Goal: Task Accomplishment & Management: Manage account settings

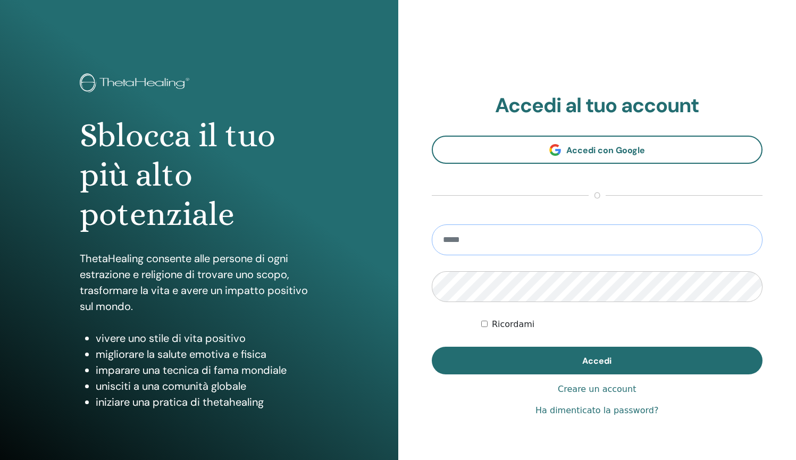
type input "**********"
click at [596, 360] on button "Accedi" at bounding box center [597, 361] width 331 height 28
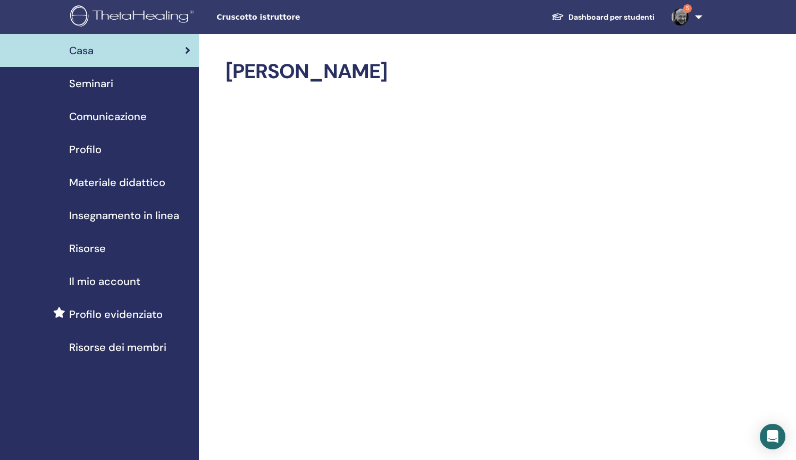
click at [105, 88] on span "Seminari" at bounding box center [91, 83] width 44 height 16
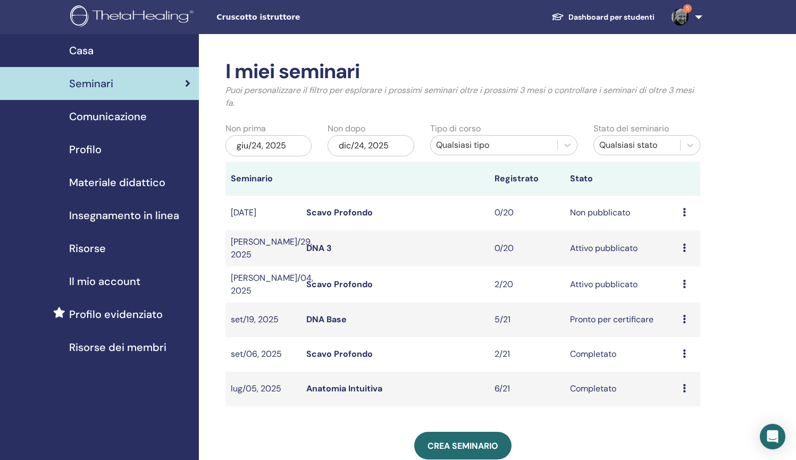
click at [329, 315] on link "DNA Base" at bounding box center [326, 319] width 40 height 11
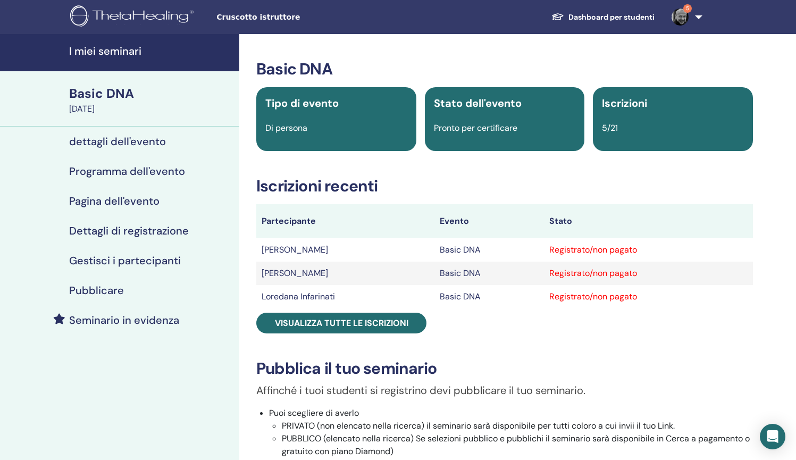
click at [162, 260] on h4 "Gestisci i partecipanti" at bounding box center [125, 260] width 112 height 13
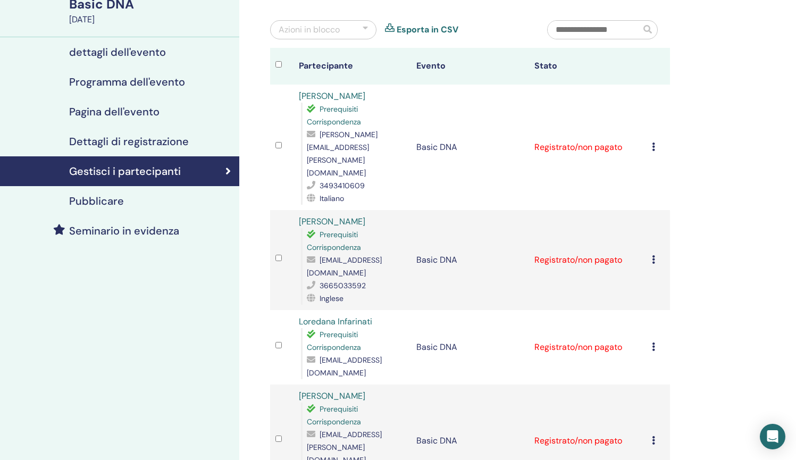
scroll to position [85, 0]
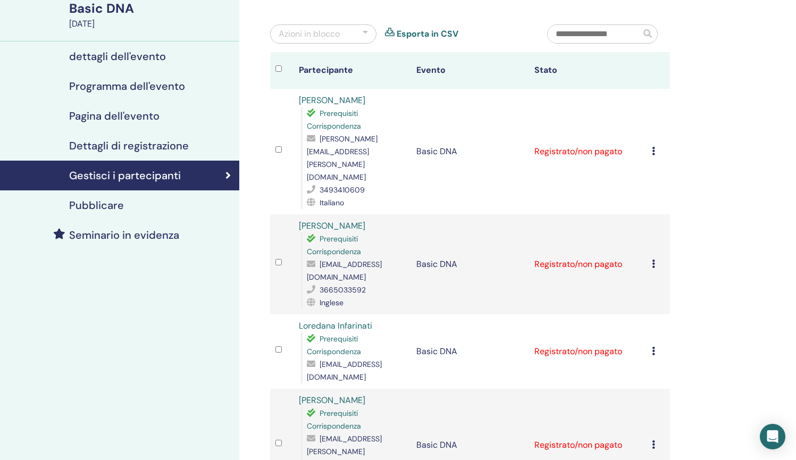
click at [653, 259] on icon at bounding box center [653, 263] width 3 height 9
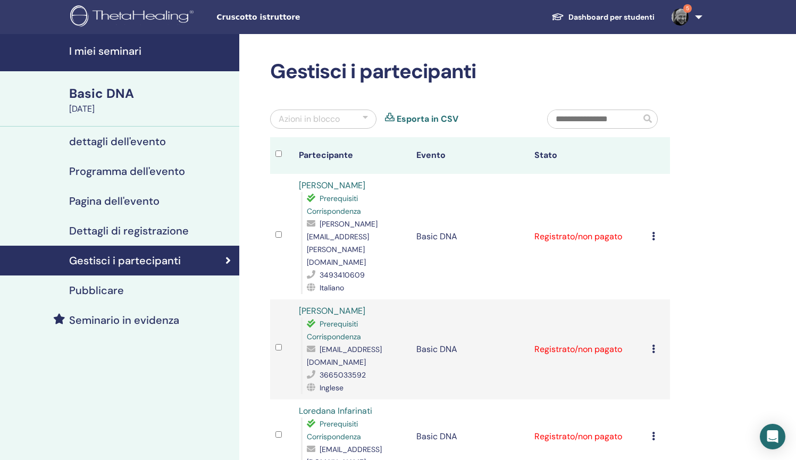
scroll to position [0, 0]
click at [424, 118] on link "Esporta in CSV" at bounding box center [428, 119] width 62 height 13
click at [366, 117] on div at bounding box center [365, 119] width 5 height 13
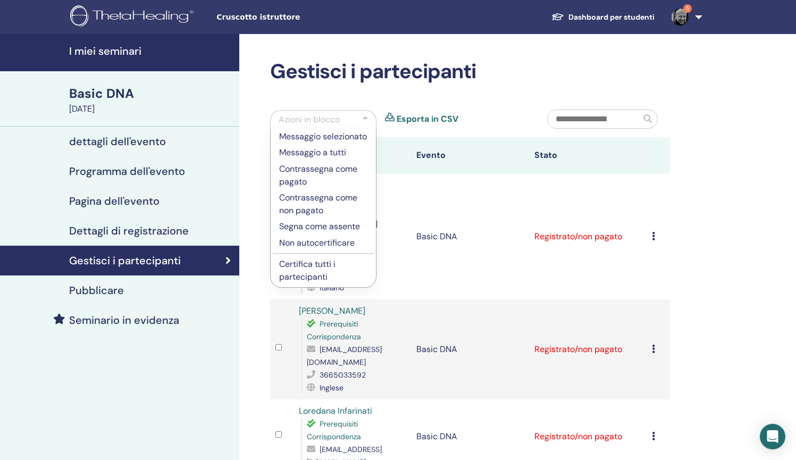
click at [316, 279] on p "Certifica tutti i partecipanti" at bounding box center [323, 271] width 88 height 26
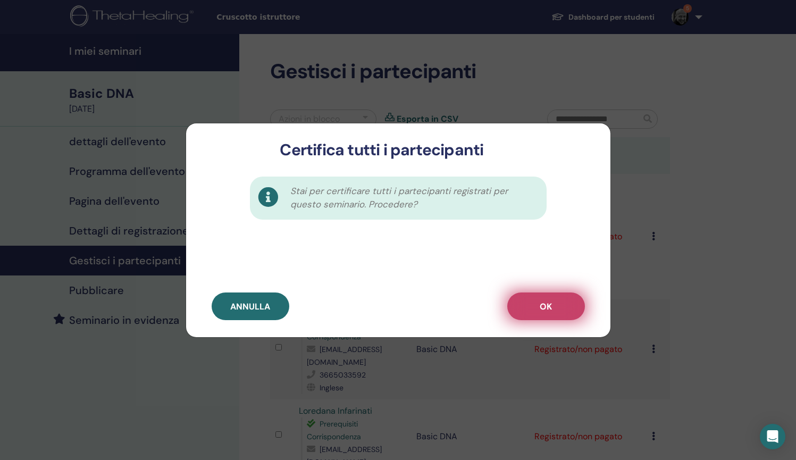
click at [545, 310] on span "OK" at bounding box center [546, 306] width 12 height 11
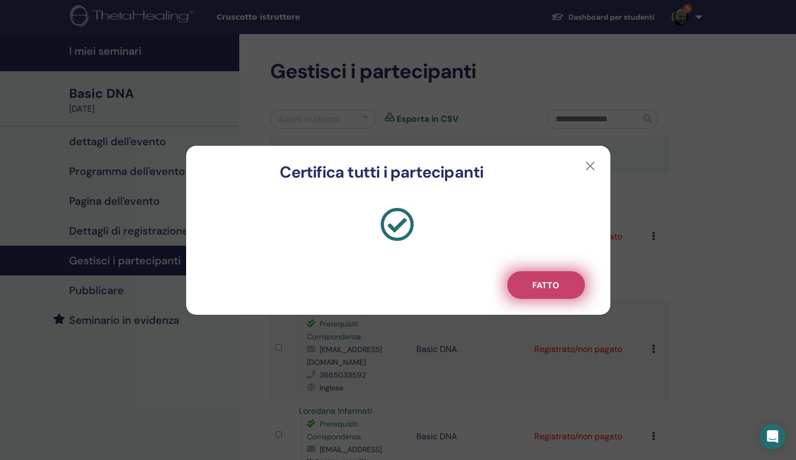
click at [546, 285] on span "Fatto" at bounding box center [545, 285] width 27 height 11
